Goal: Task Accomplishment & Management: Use online tool/utility

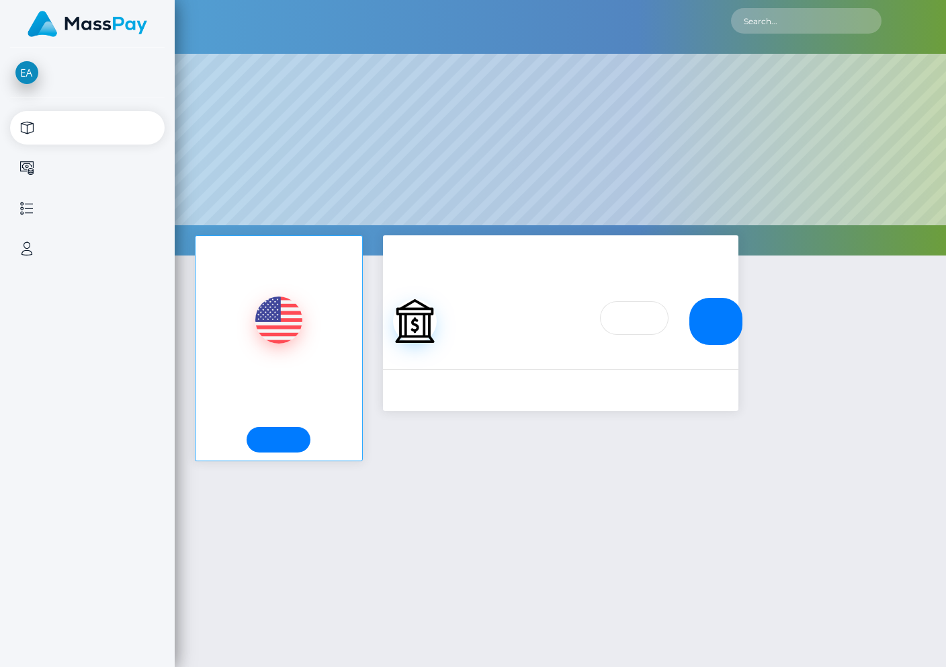
select select
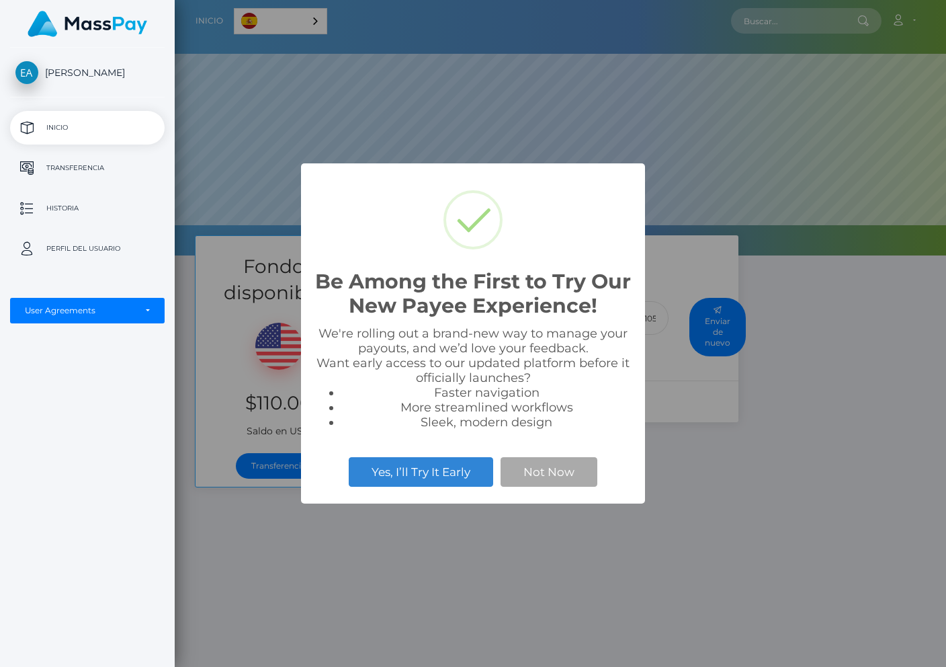
scroll to position [255, 771]
click at [566, 470] on button "Not Now" at bounding box center [549, 472] width 97 height 30
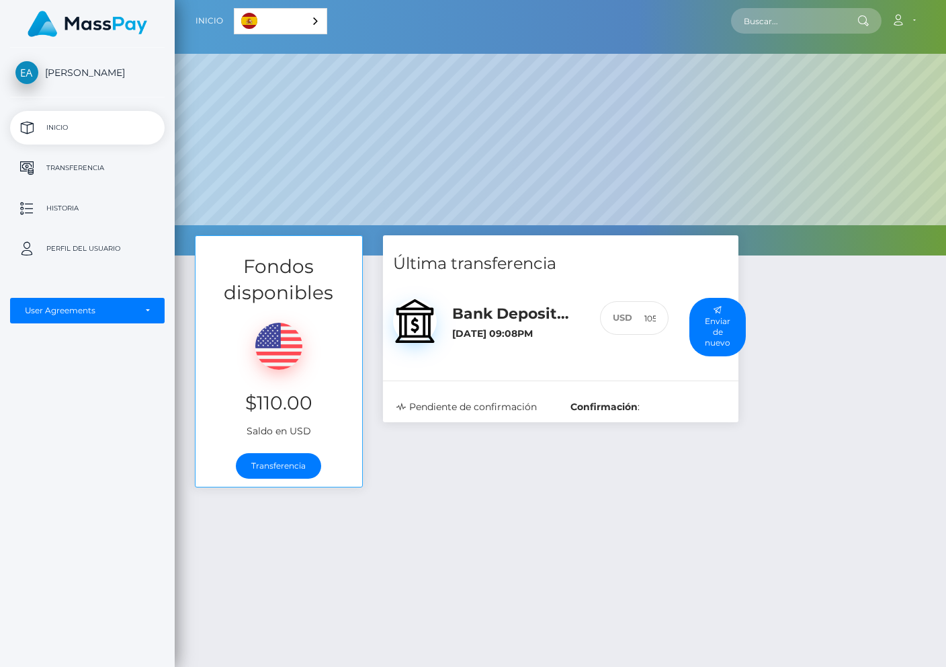
click at [499, 317] on h5 "Bank Deposit / MXN" at bounding box center [516, 314] width 128 height 21
click at [516, 320] on h5 "Bank Deposit / MXN" at bounding box center [516, 314] width 128 height 21
click at [516, 316] on h5 "Bank Deposit / MXN" at bounding box center [516, 314] width 128 height 21
click at [753, 535] on div "Fondos disponibles $110.00 Saldo en USD Transferencia Última transferencia 105 :" at bounding box center [560, 527] width 771 height 584
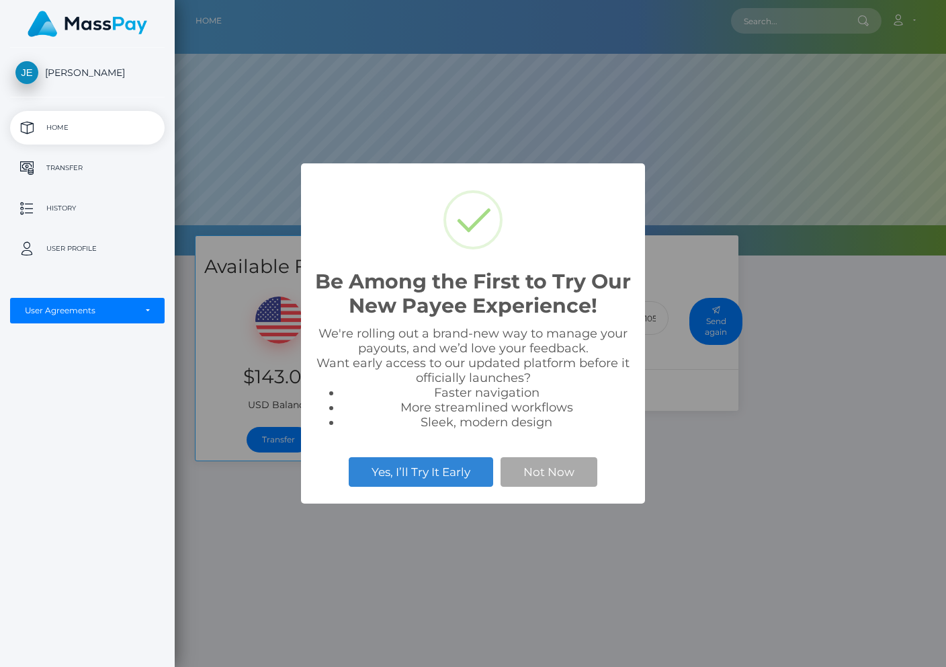
scroll to position [255, 771]
click at [534, 482] on button "Not Now" at bounding box center [549, 472] width 97 height 30
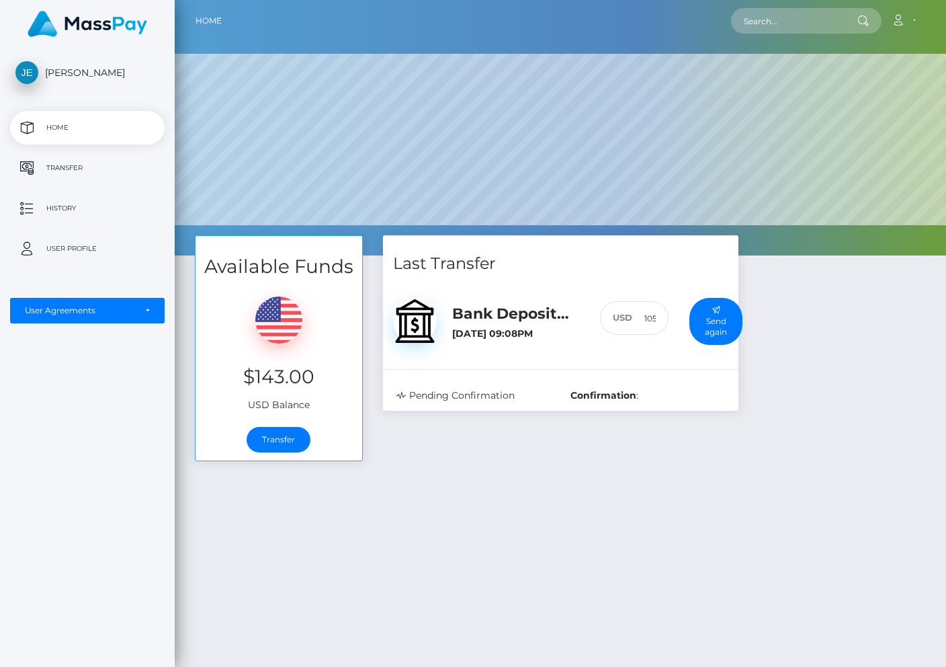
click at [502, 323] on h5 "Bank Deposit / MXN" at bounding box center [516, 314] width 128 height 21
click at [507, 314] on h5 "Bank Deposit / MXN" at bounding box center [516, 314] width 128 height 21
click at [458, 390] on div "Pending Confirmation" at bounding box center [473, 395] width 175 height 14
click at [636, 386] on div "Pending Confirmation Confirmation :" at bounding box center [560, 395] width 355 height 30
click at [481, 329] on h6 "[DATE] 09:08PM" at bounding box center [516, 333] width 128 height 11
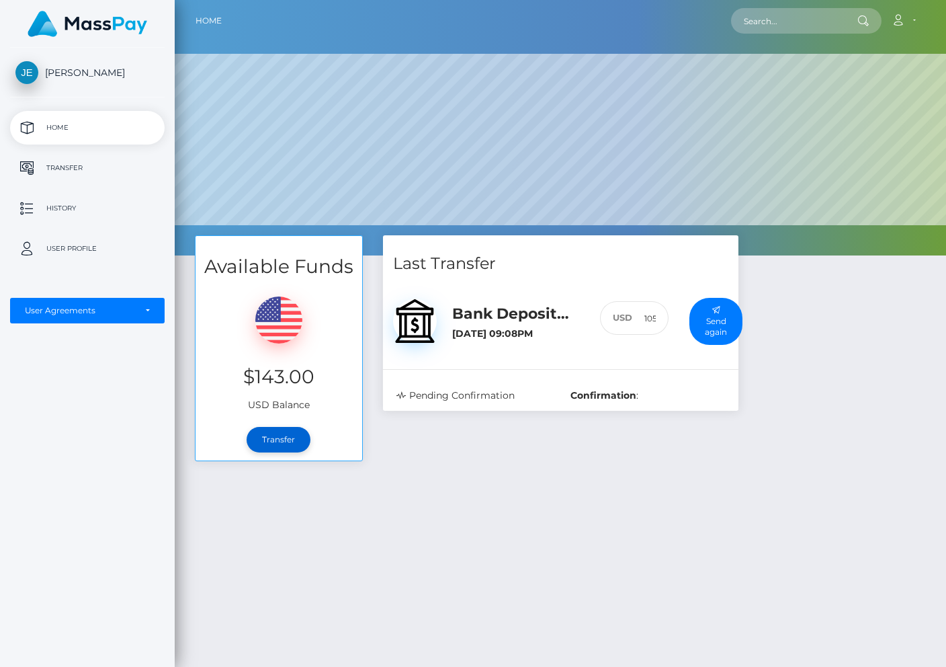
click at [279, 436] on link "Transfer" at bounding box center [279, 440] width 64 height 26
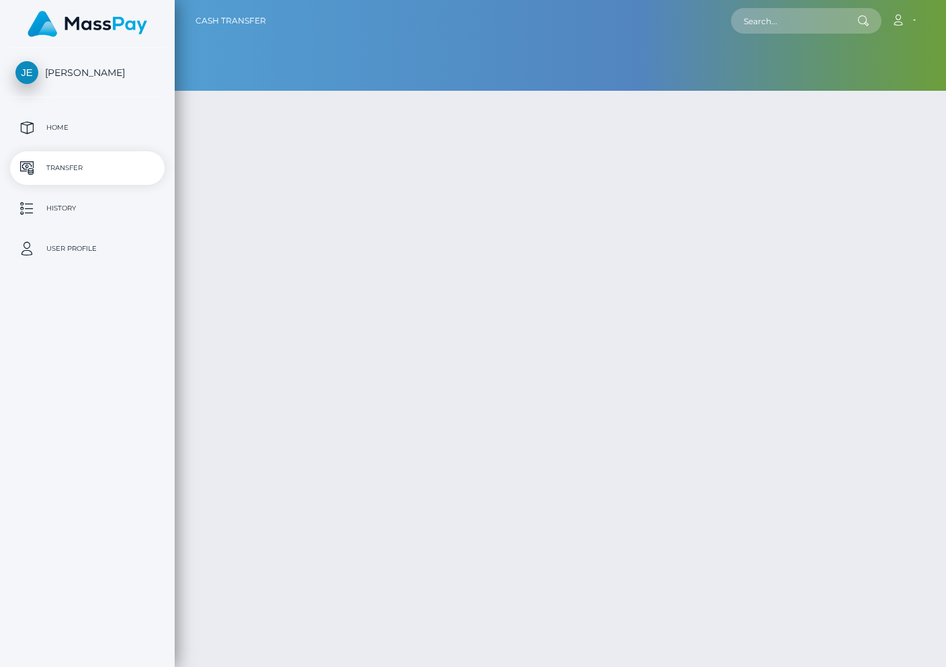
type input "143"
select select
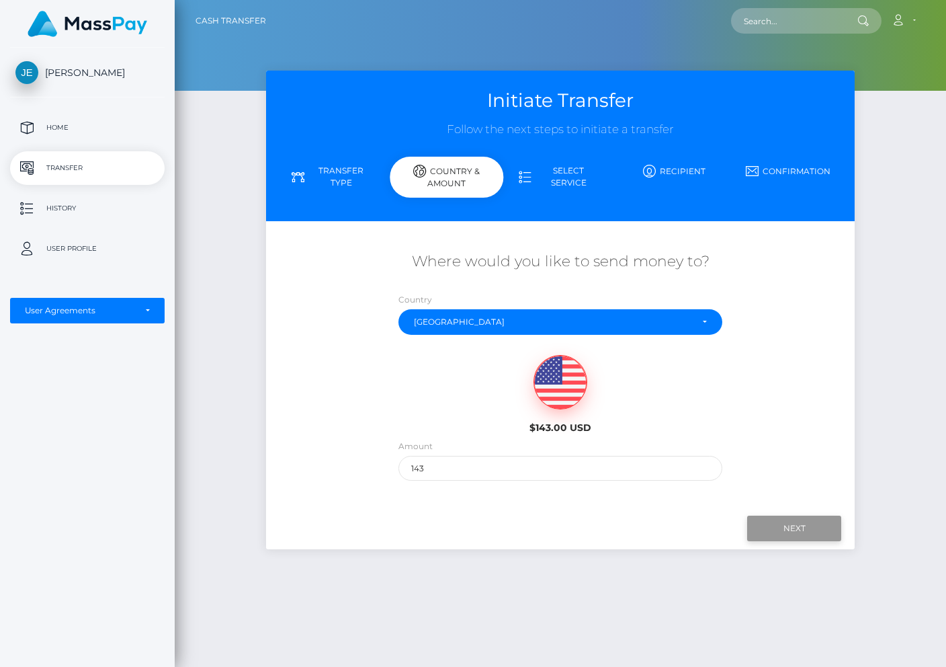
click at [810, 527] on input "Next" at bounding box center [794, 528] width 94 height 26
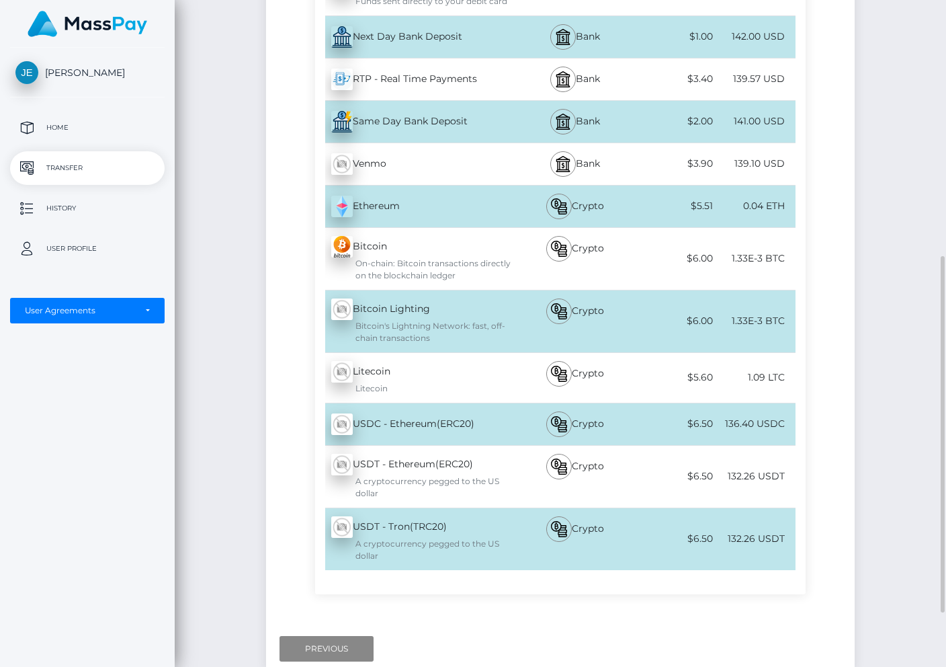
scroll to position [580, 0]
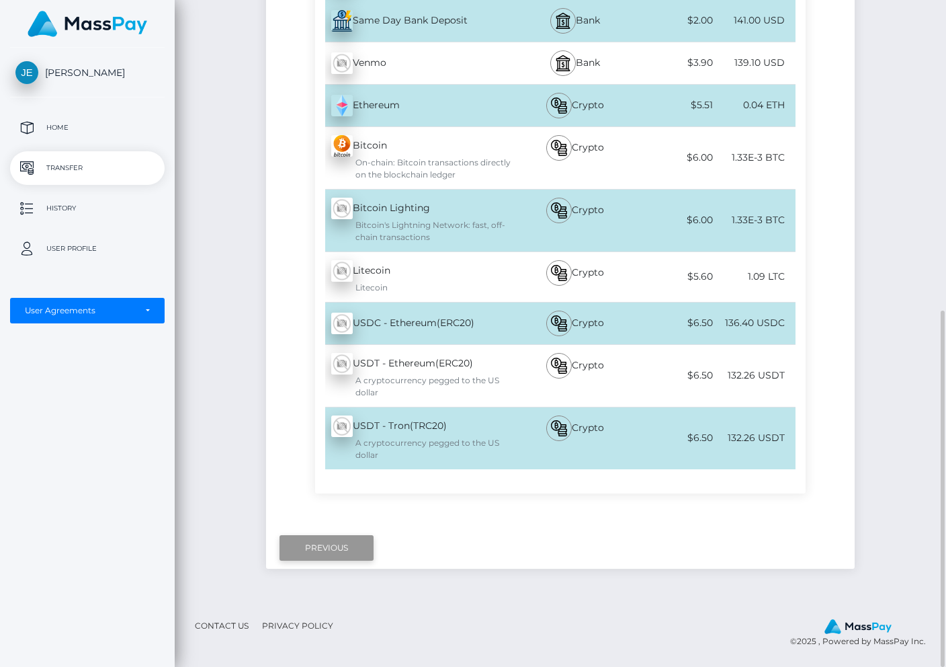
click at [345, 536] on input "Previous" at bounding box center [327, 548] width 94 height 26
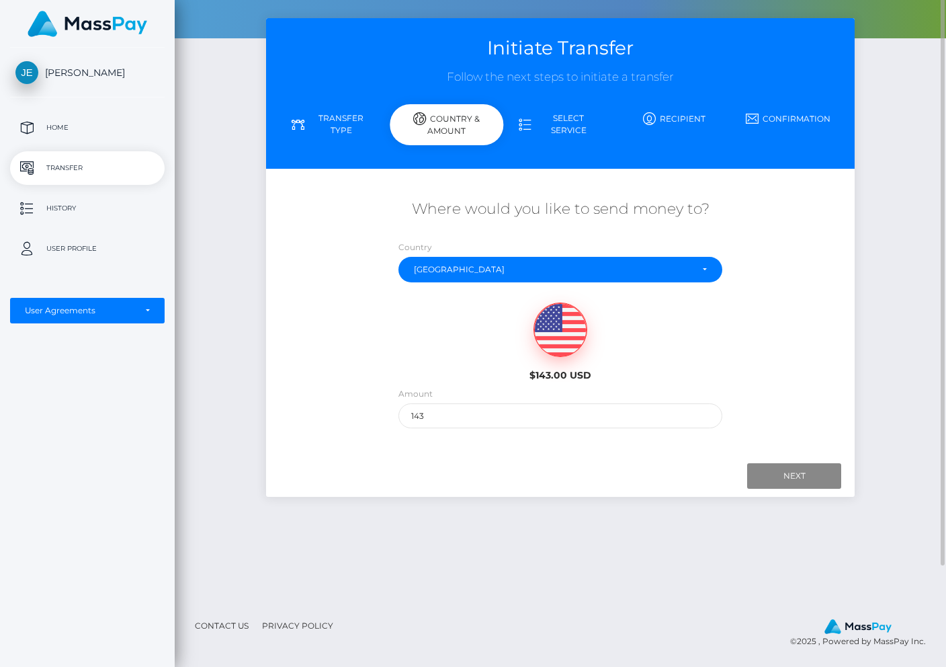
scroll to position [0, 0]
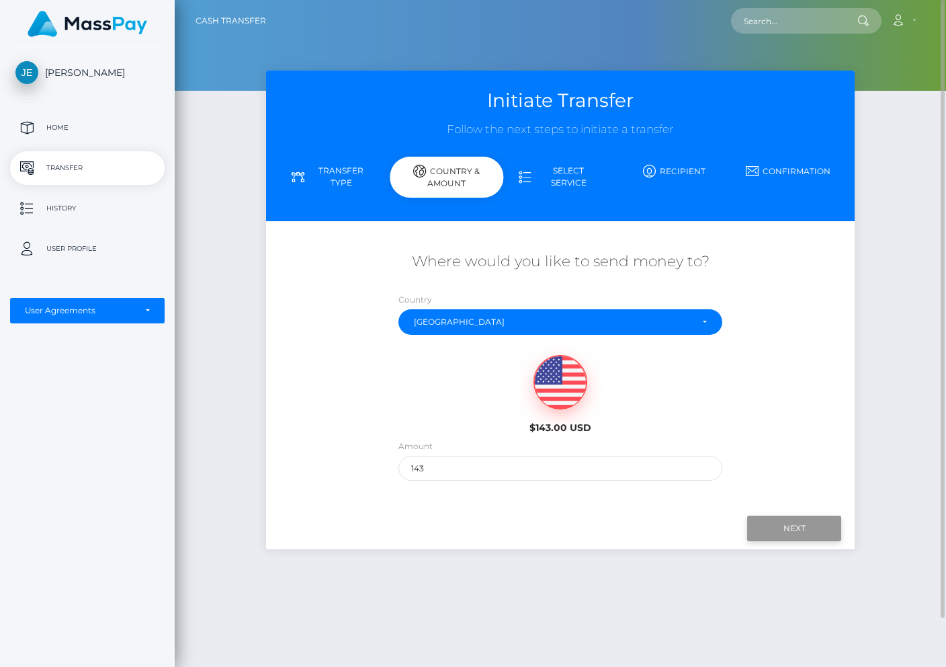
click at [786, 521] on input "Next" at bounding box center [794, 528] width 94 height 26
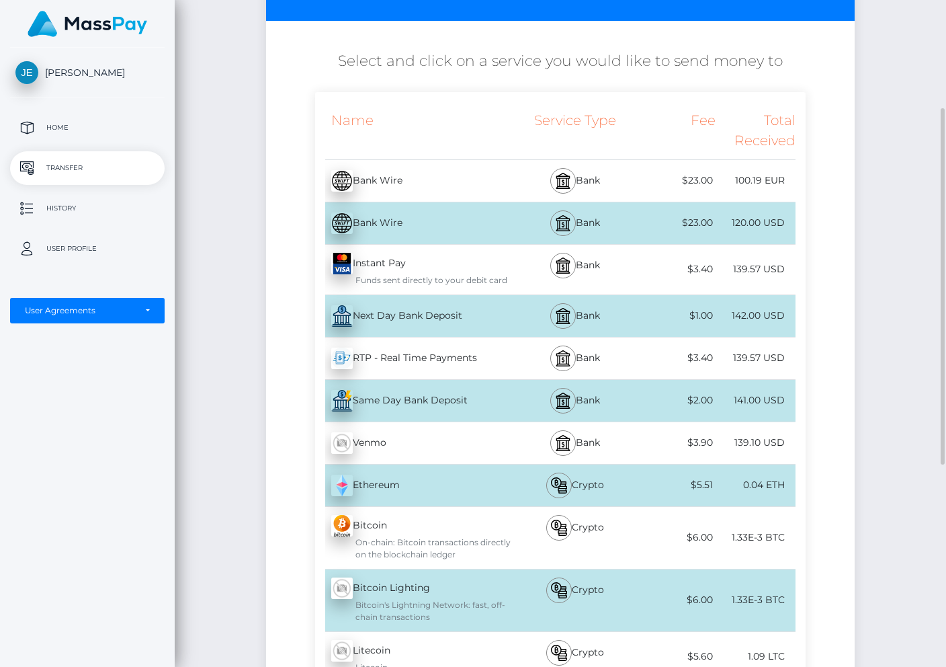
scroll to position [202, 0]
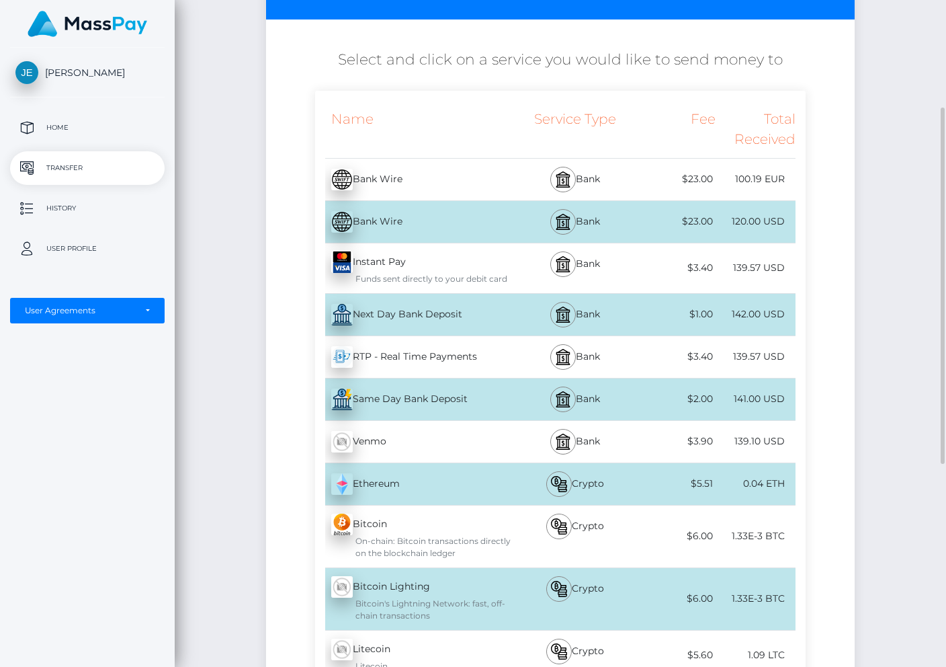
click at [245, 198] on div "Initiate Transfer Follow the next steps to initiate a transfer Transfer Type Co…" at bounding box center [560, 424] width 771 height 1111
